Goal: Information Seeking & Learning: Learn about a topic

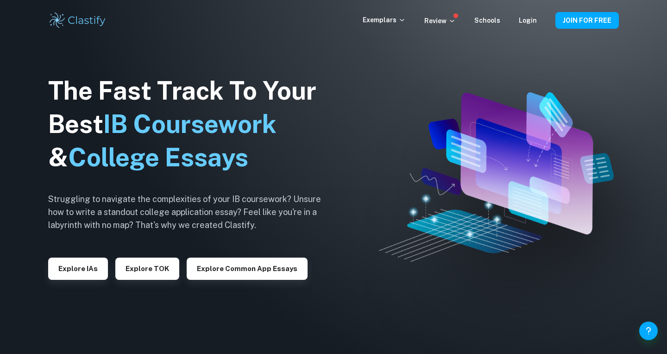
scroll to position [36, 0]
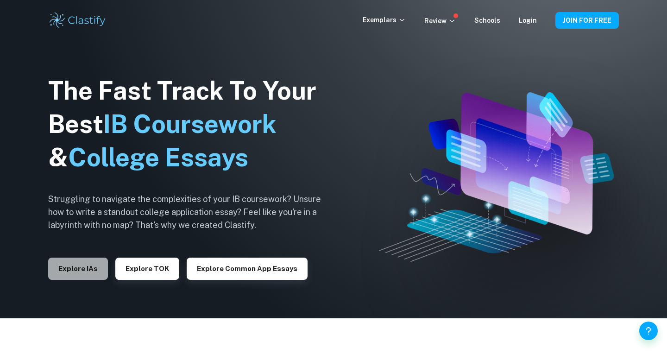
click at [97, 263] on button "Explore IAs" at bounding box center [78, 269] width 60 height 22
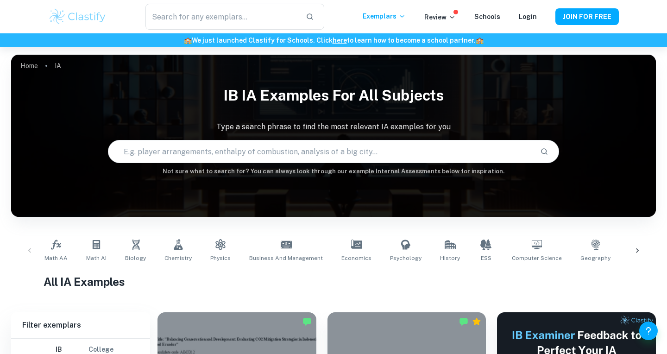
click at [218, 146] on input "text" at bounding box center [320, 152] width 425 height 26
click at [635, 249] on icon at bounding box center [637, 250] width 9 height 9
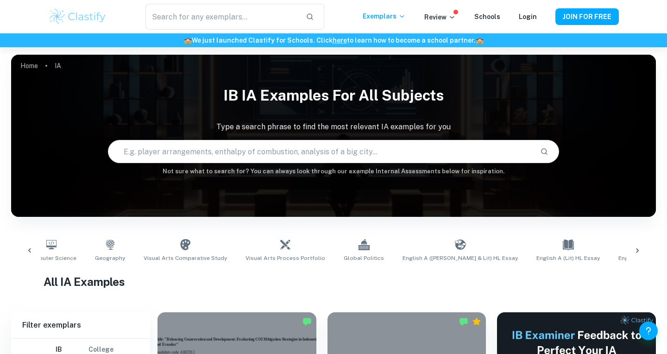
scroll to position [0, 521]
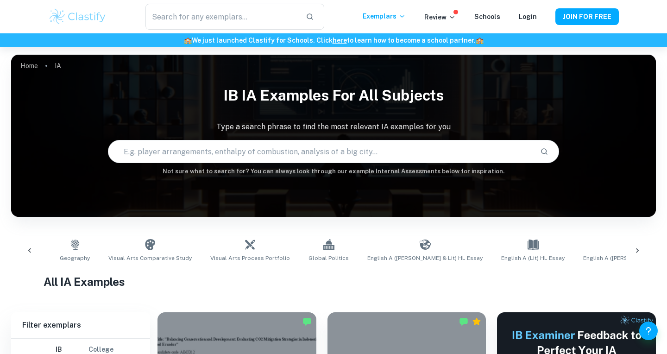
click at [31, 243] on div at bounding box center [30, 250] width 22 height 31
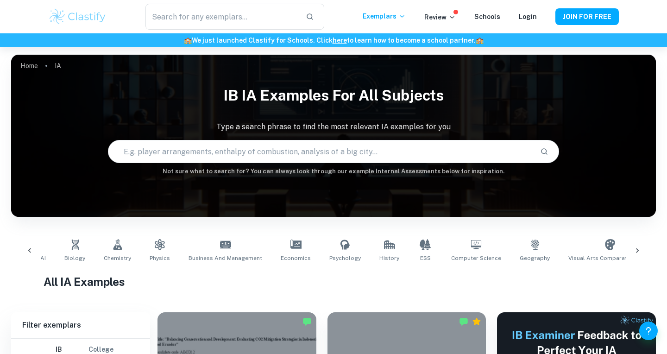
scroll to position [0, 0]
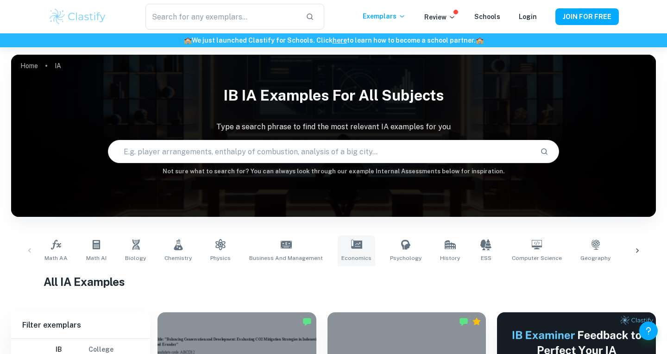
click at [351, 249] on icon at bounding box center [356, 244] width 11 height 11
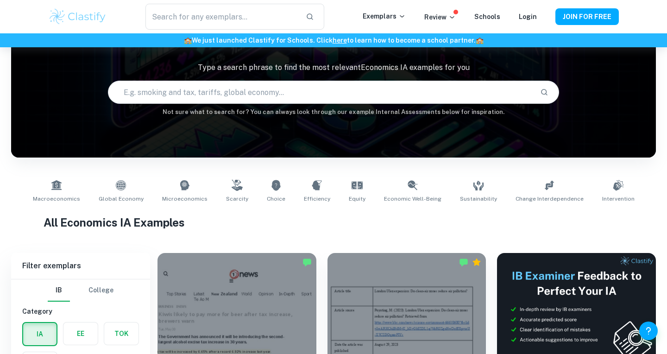
scroll to position [43, 0]
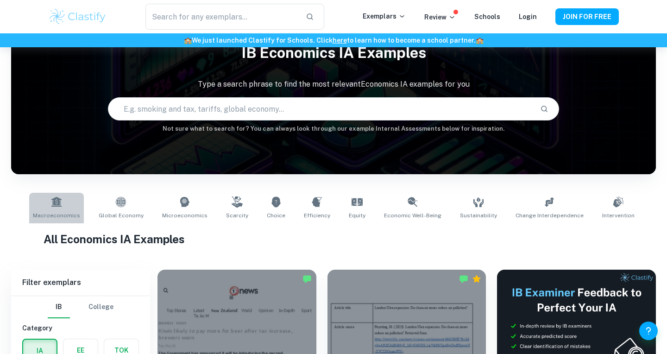
click at [62, 203] on icon at bounding box center [56, 202] width 11 height 11
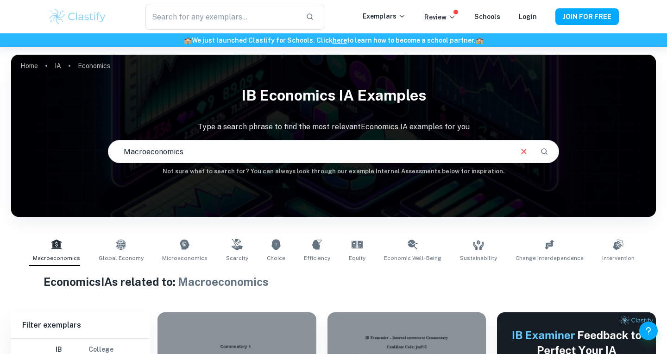
click at [220, 155] on input "Macroeconomics" at bounding box center [309, 152] width 403 height 26
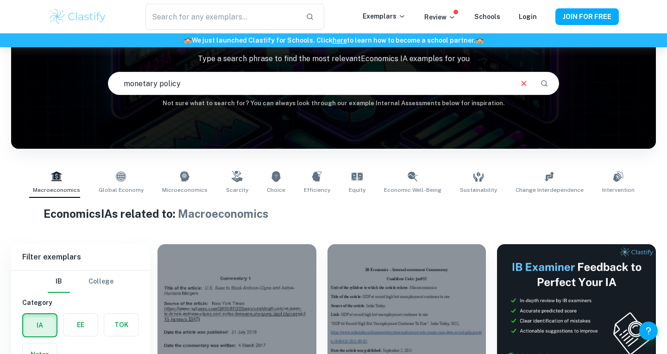
scroll to position [69, 0]
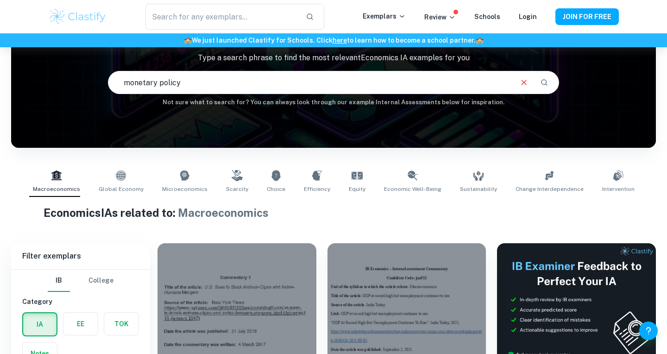
type input "monetary policy"
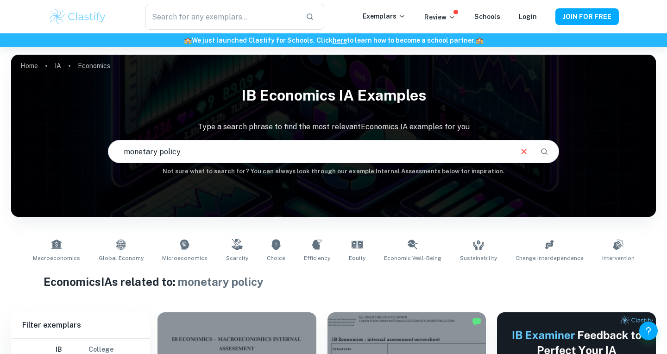
scroll to position [212, 0]
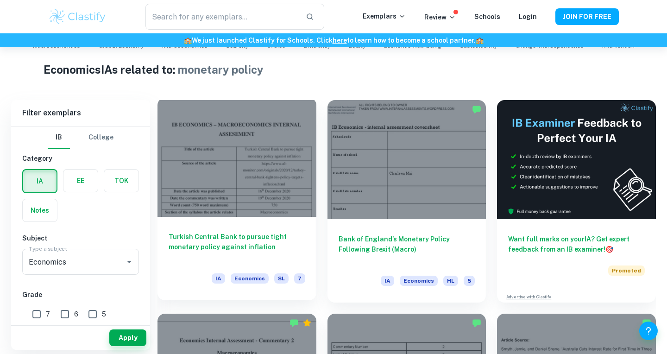
click at [238, 251] on h6 "Turkish Central Bank to pursue tight monetary policy against inflation" at bounding box center [237, 247] width 137 height 31
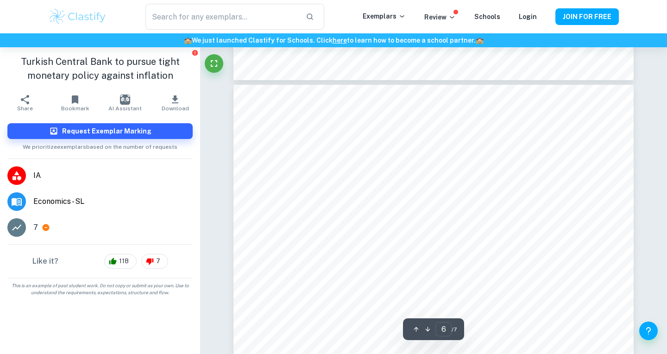
scroll to position [3018, 0]
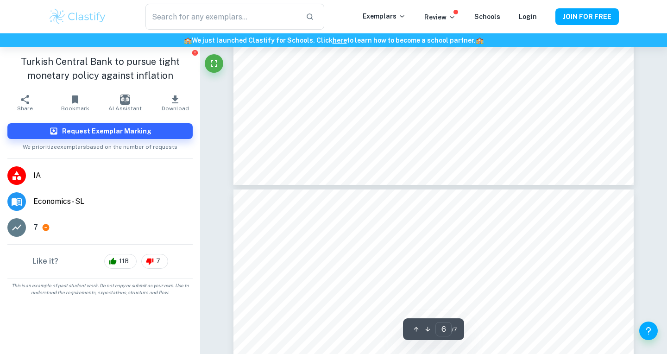
type input "7"
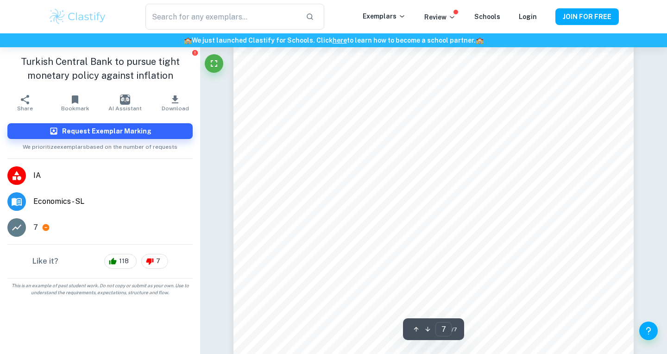
scroll to position [3830, 0]
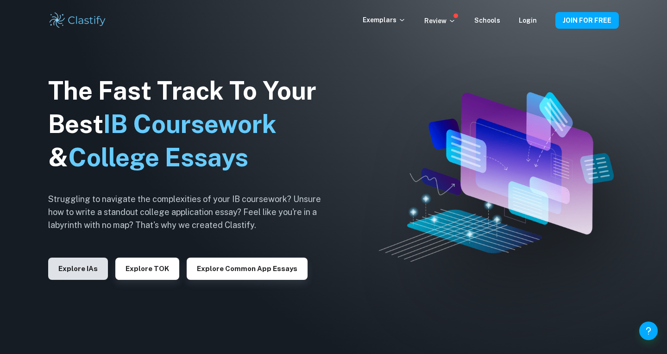
click at [84, 268] on button "Explore IAs" at bounding box center [78, 269] width 60 height 22
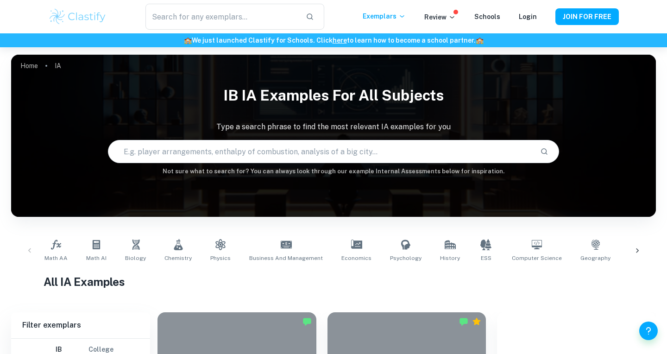
click at [207, 153] on input "text" at bounding box center [320, 152] width 425 height 26
type input "monetary policy"
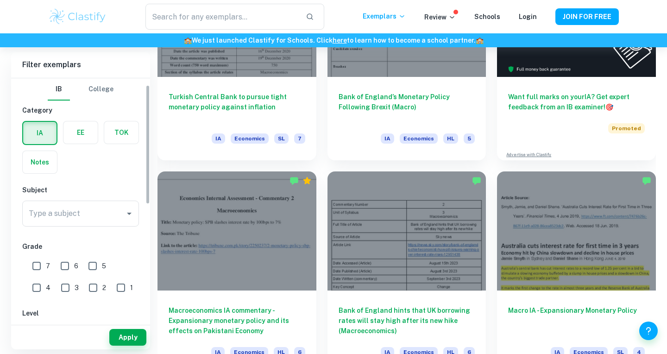
scroll to position [69, 0]
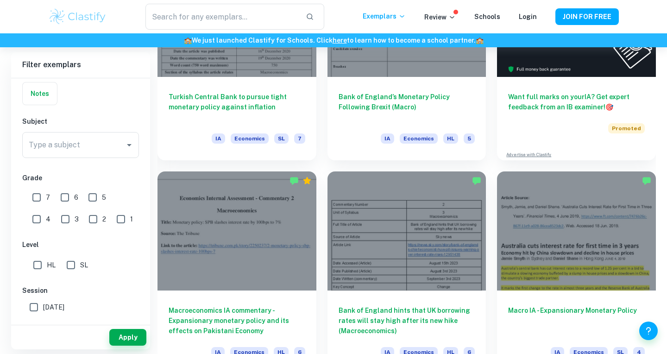
click at [42, 261] on input "HL" at bounding box center [37, 265] width 19 height 19
checkbox input "true"
click at [36, 198] on input "7" at bounding box center [36, 197] width 19 height 19
checkbox input "true"
click at [119, 337] on button "Apply" at bounding box center [127, 337] width 37 height 17
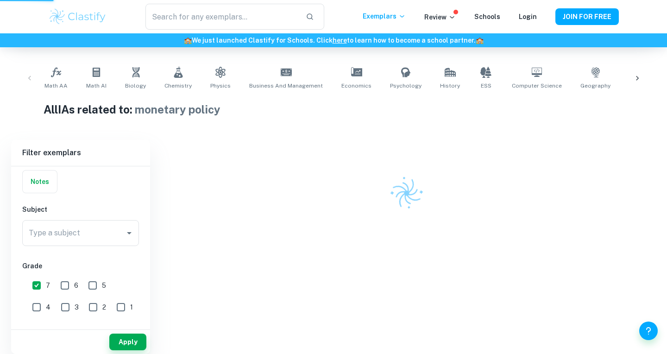
scroll to position [163, 0]
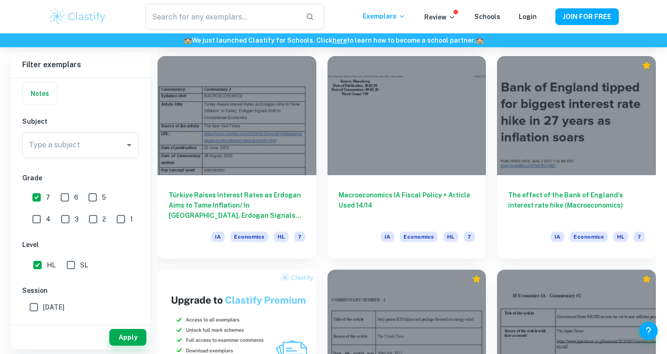
scroll to position [458, 0]
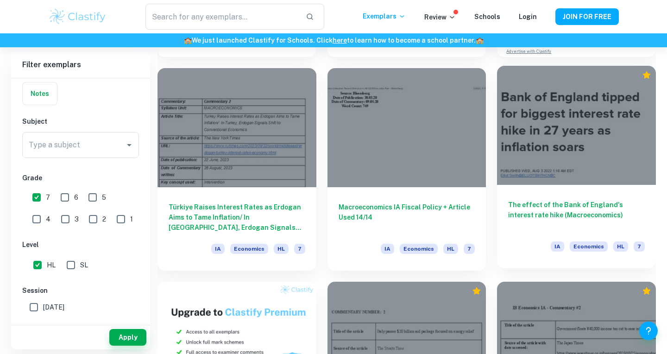
click at [610, 202] on h6 "The effect of the Bank of England's interest rate hike (Macroeconomics)" at bounding box center [576, 215] width 137 height 31
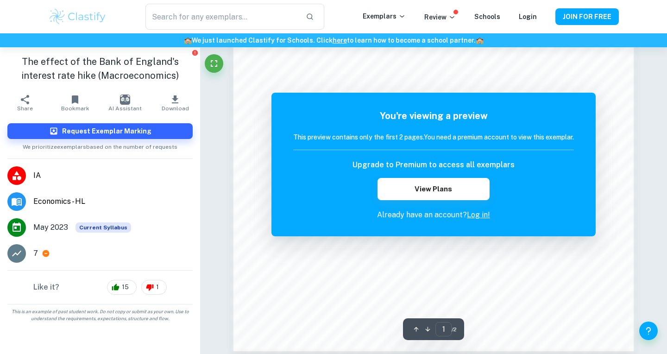
scroll to position [807, 0]
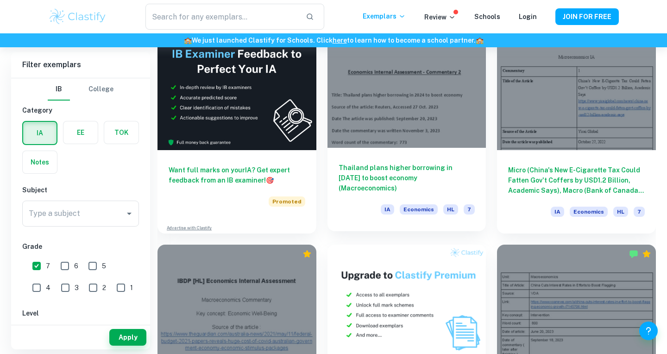
scroll to position [1564, 0]
click at [414, 178] on h6 "Thailand plans higher borrowing in 2024 to boost economy (Macroeconomics)" at bounding box center [407, 177] width 137 height 31
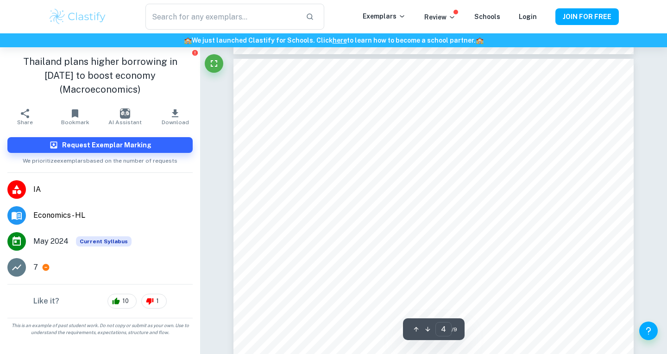
scroll to position [1841, 0]
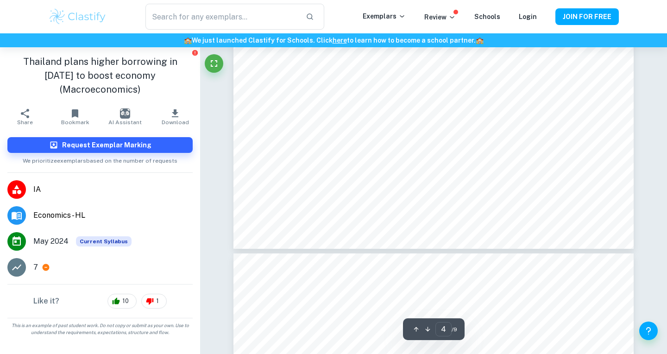
type input "5"
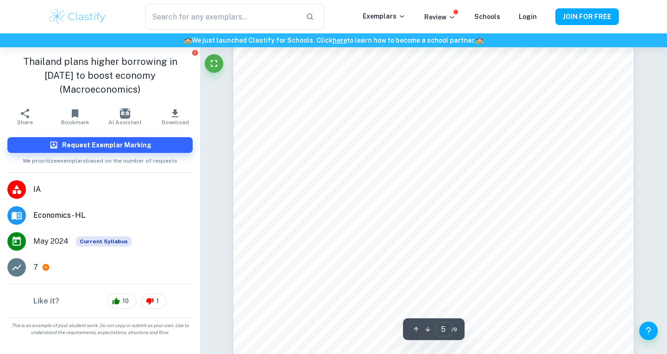
scroll to position [2750, 0]
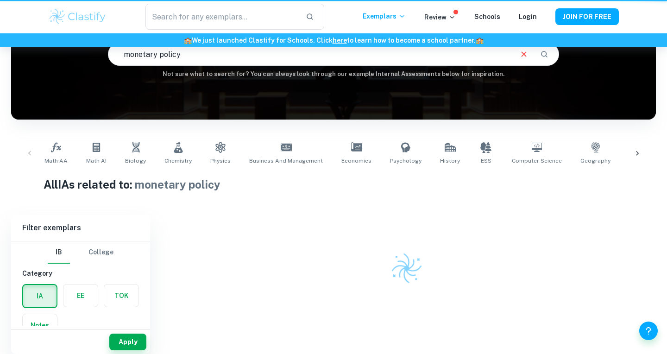
scroll to position [97, 0]
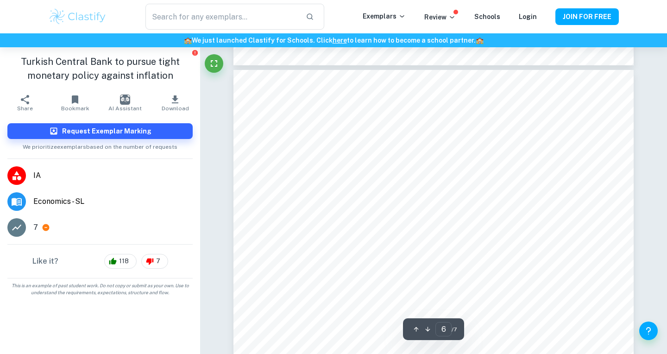
scroll to position [2968, 0]
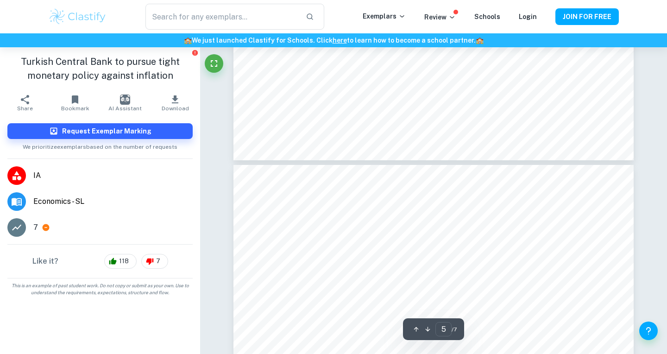
type input "6"
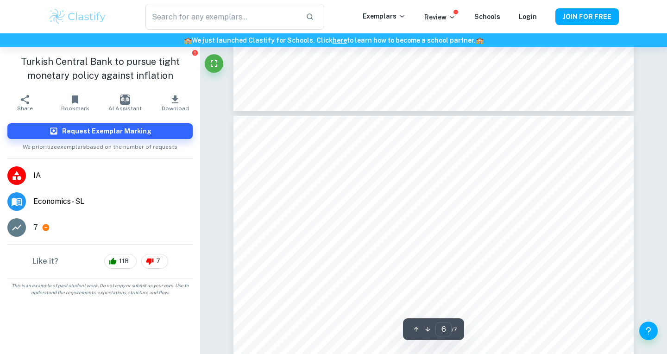
scroll to position [2923, 0]
